Goal: Find specific page/section: Find specific page/section

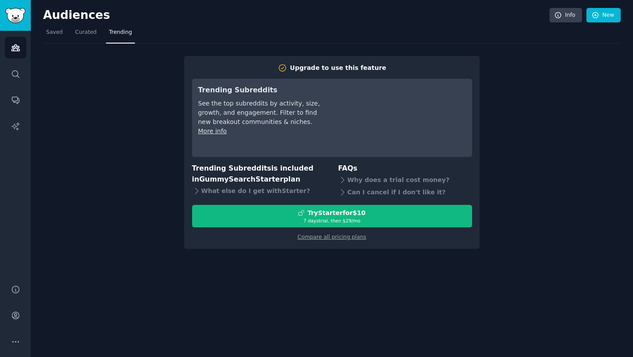
click at [76, 36] on link "Curated" at bounding box center [86, 34] width 28 height 18
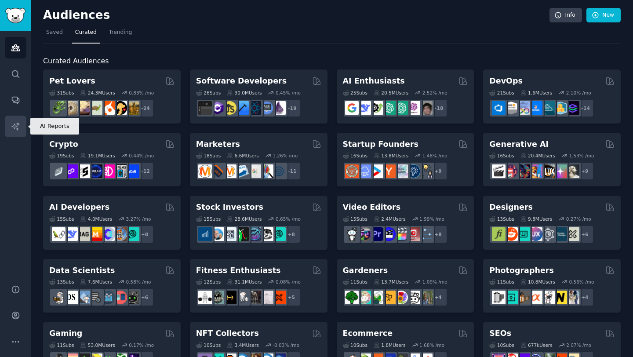
click at [18, 123] on icon "Sidebar" at bounding box center [14, 125] width 7 height 7
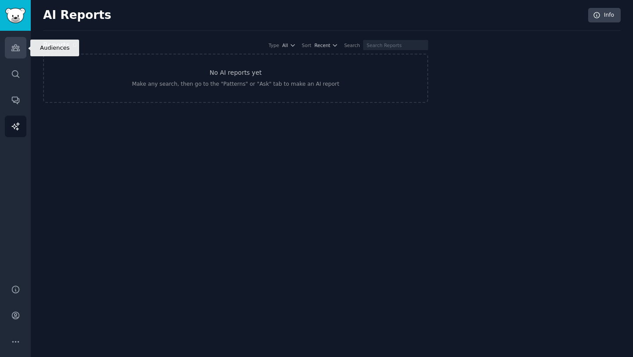
click at [20, 48] on link "Audiences" at bounding box center [16, 48] width 22 height 22
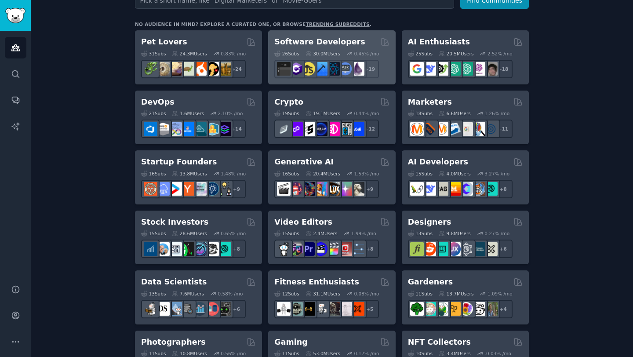
scroll to position [144, 0]
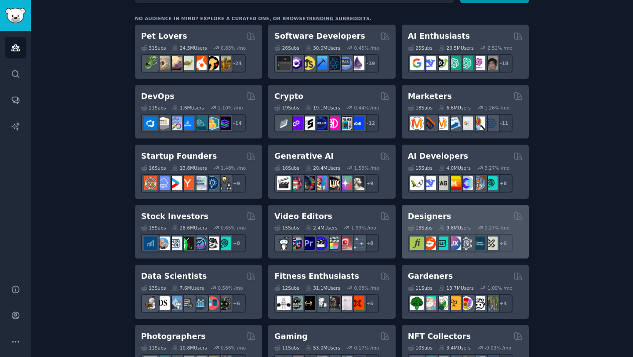
click at [426, 214] on h2 "Designers" at bounding box center [430, 216] width 44 height 11
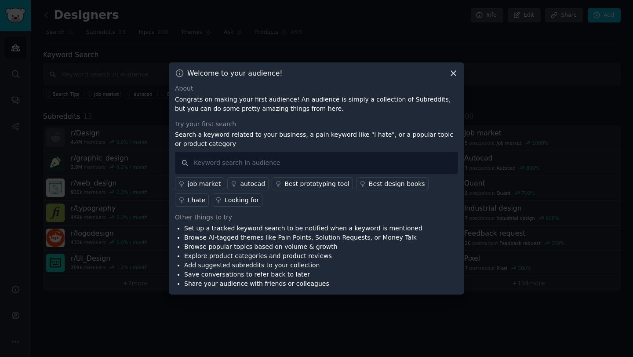
click at [450, 72] on icon at bounding box center [453, 73] width 9 height 9
